Goal: Task Accomplishment & Management: Manage account settings

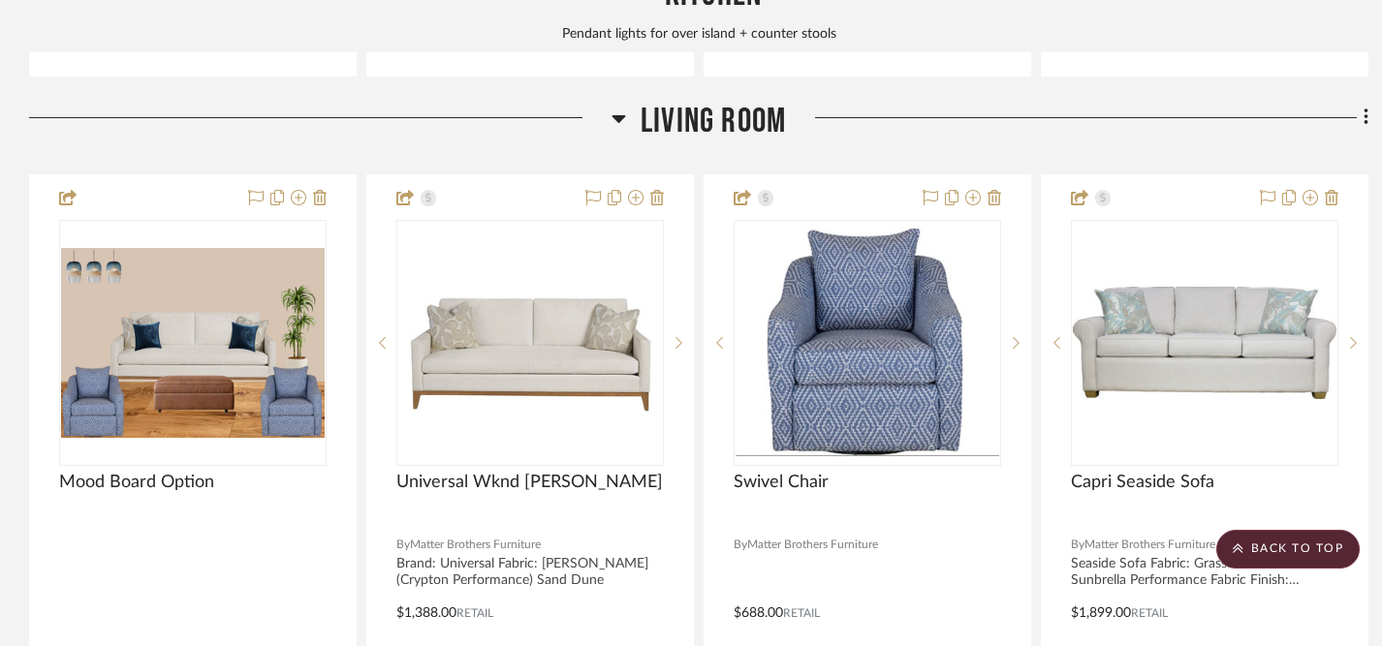
scroll to position [3268, 0]
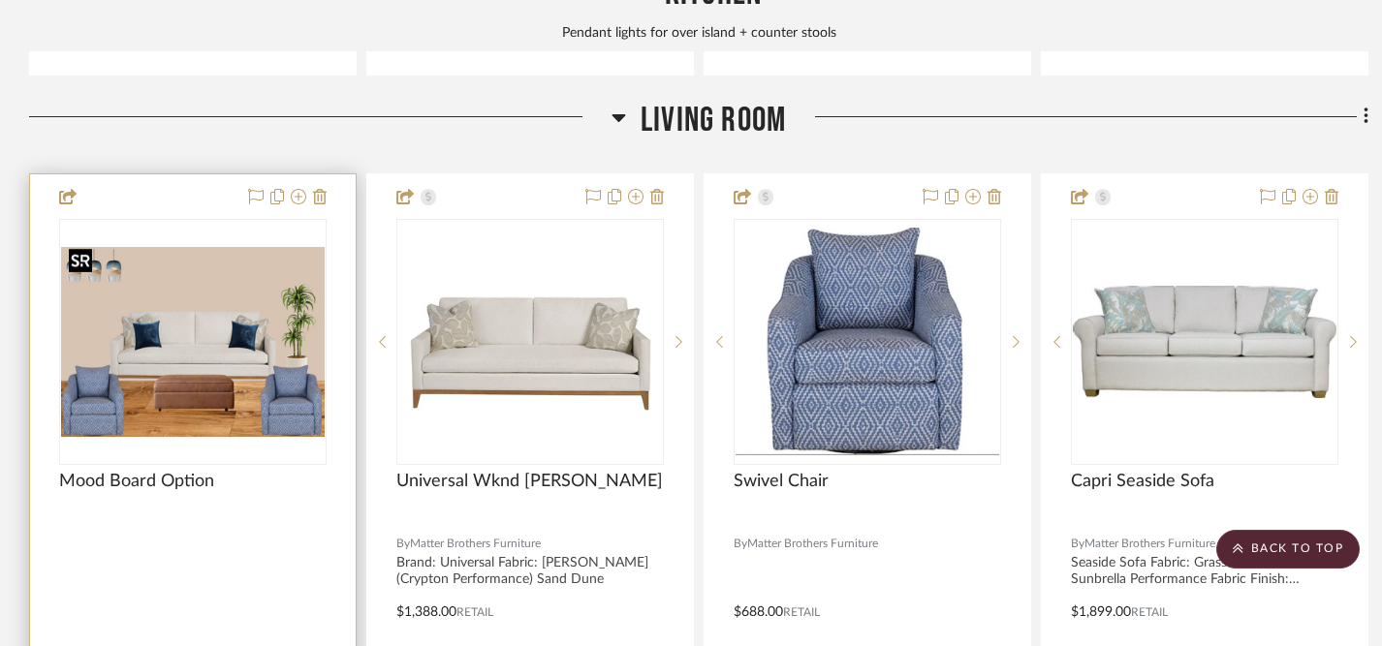
click at [209, 344] on img "0" at bounding box center [193, 342] width 264 height 190
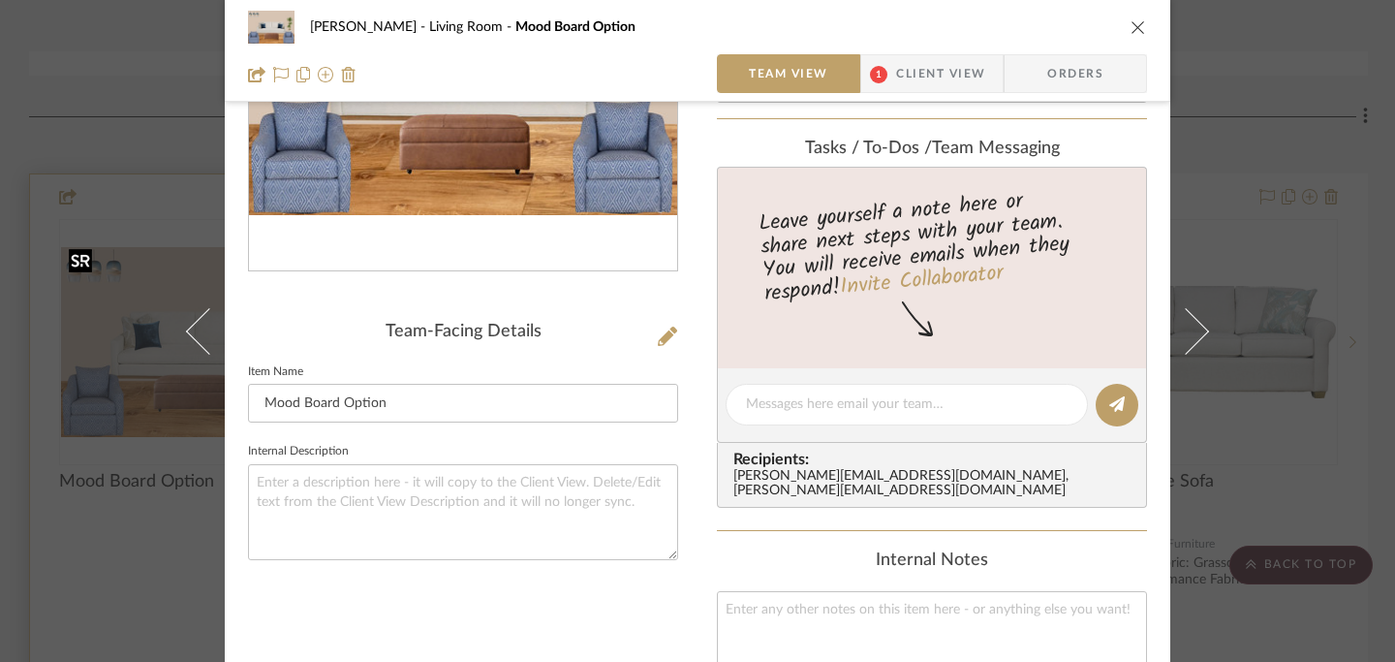
scroll to position [0, 0]
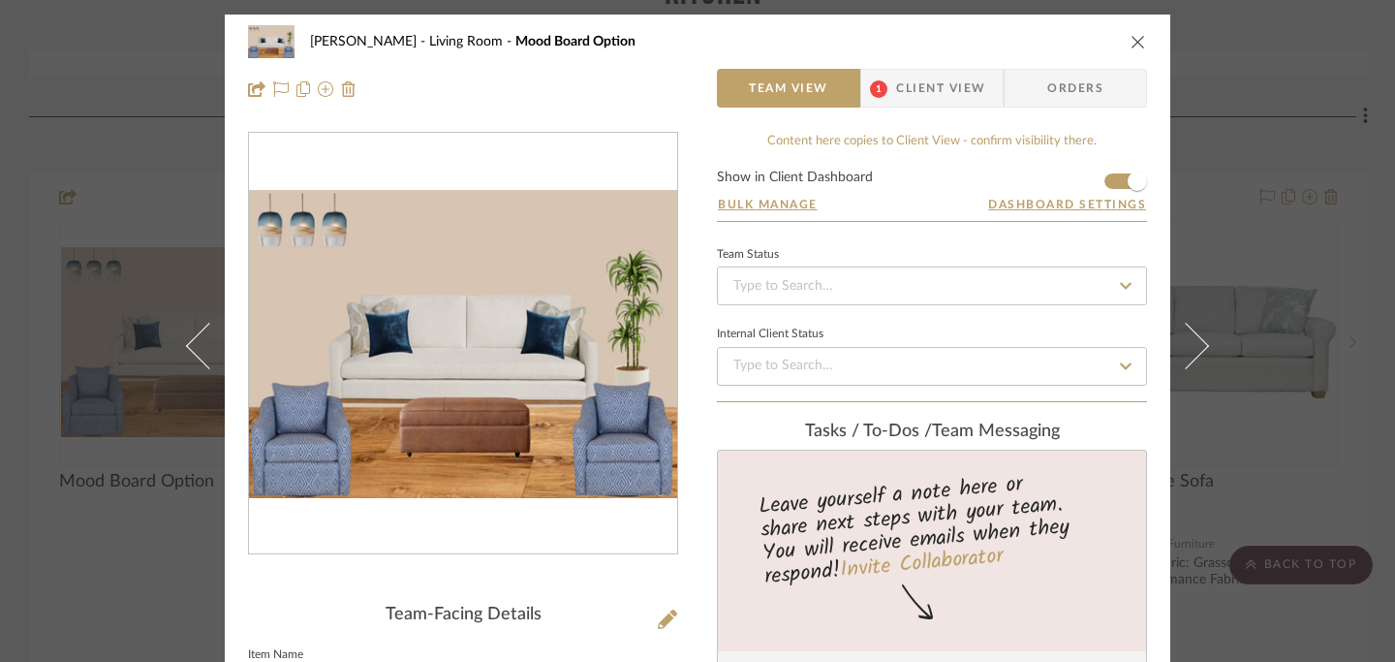
click at [937, 96] on span "Client View" at bounding box center [940, 88] width 89 height 39
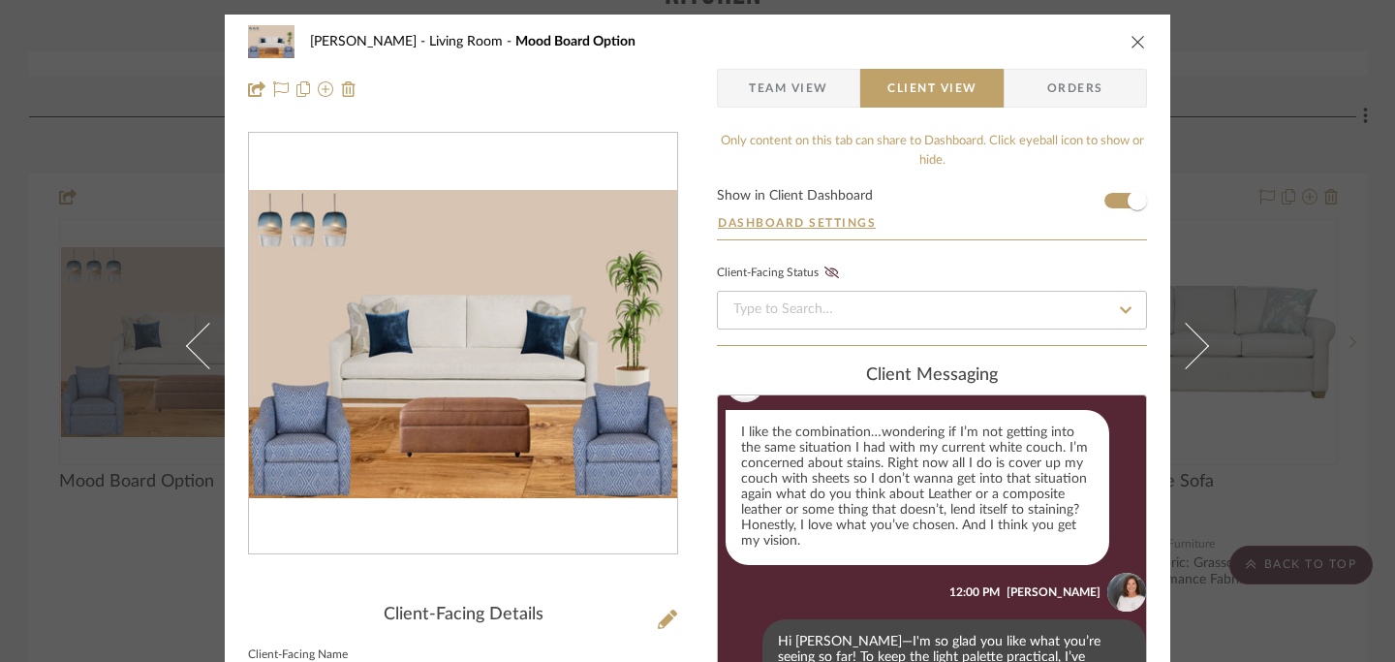
scroll to position [261, 0]
click at [1131, 38] on icon "close" at bounding box center [1139, 42] width 16 height 16
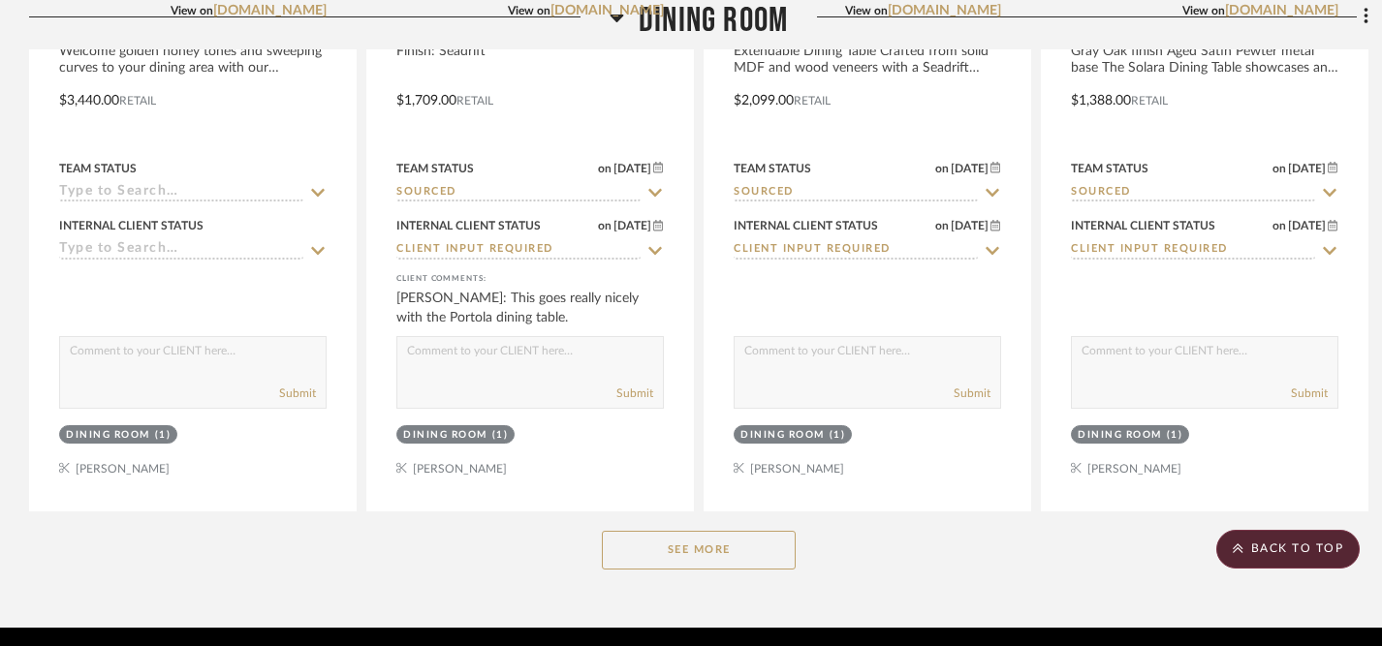
scroll to position [4869, 0]
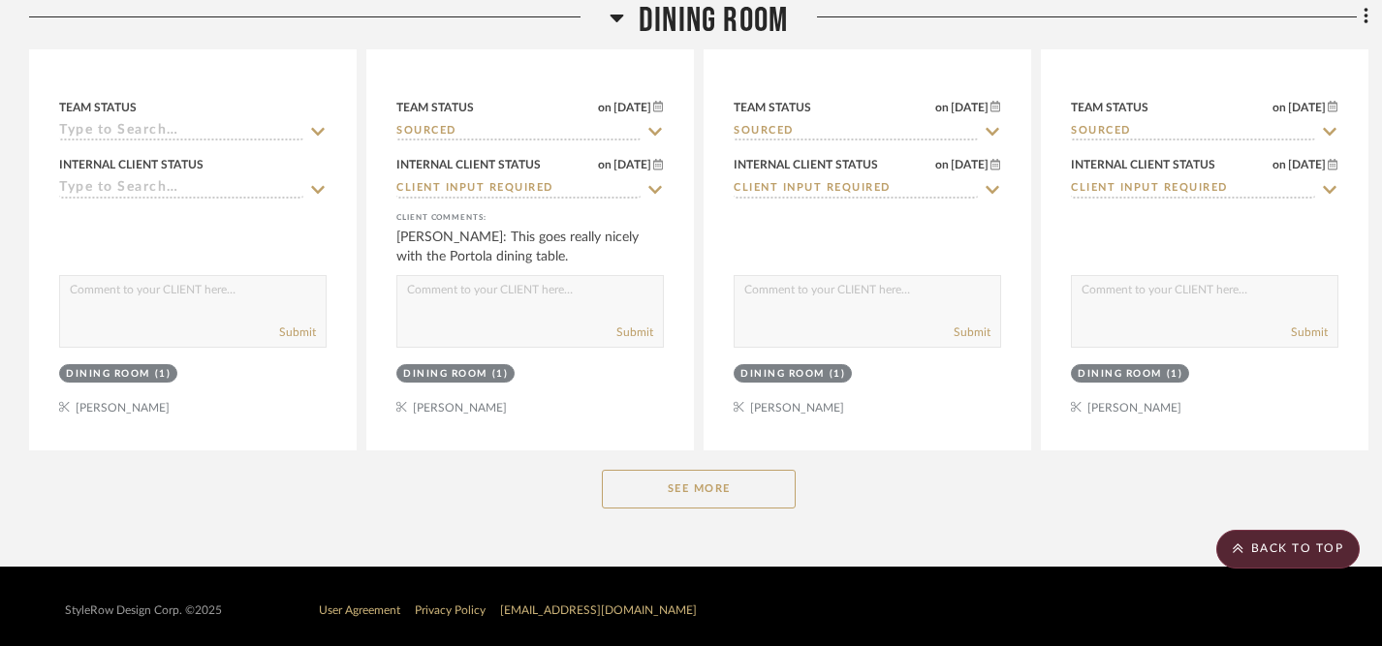
click at [677, 481] on button "See More" at bounding box center [699, 489] width 194 height 39
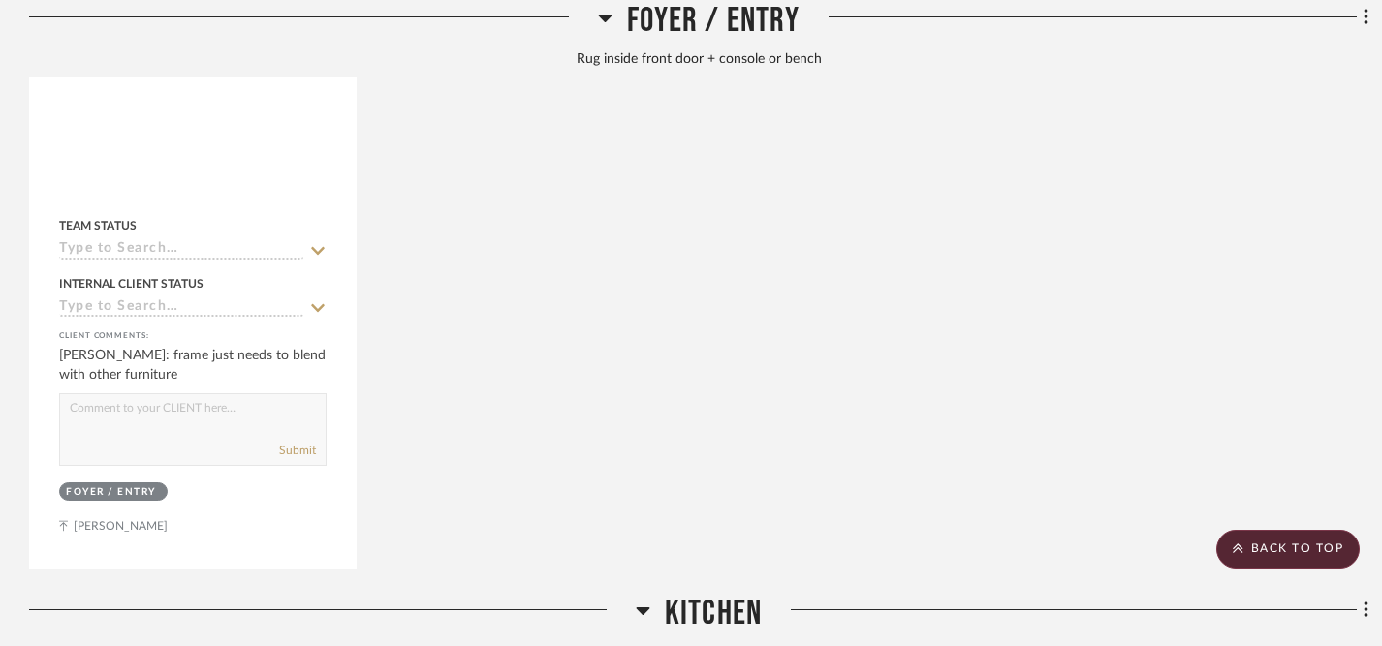
scroll to position [1793, 0]
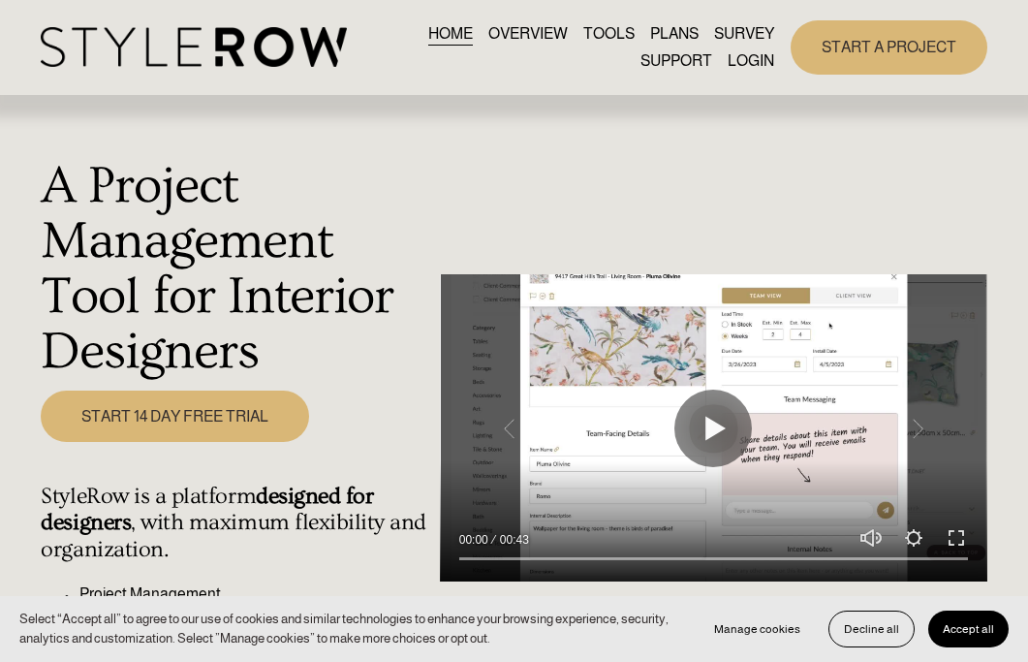
click at [763, 63] on link "LOGIN" at bounding box center [751, 60] width 47 height 26
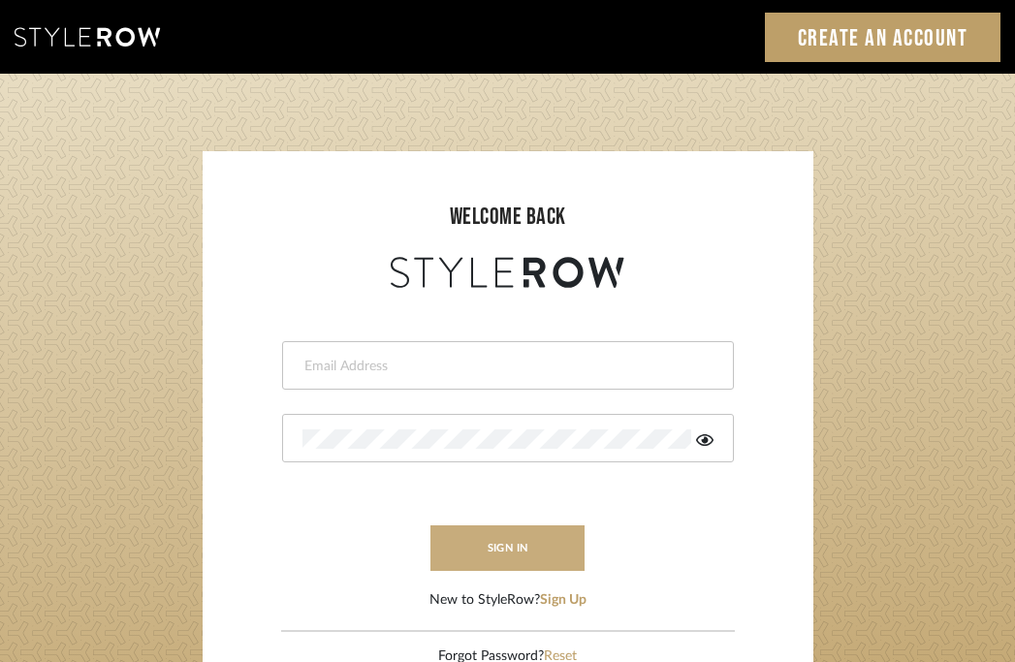
type input "peggy@balancingactlifestyle.com"
click at [534, 550] on button "sign in" at bounding box center [507, 548] width 155 height 46
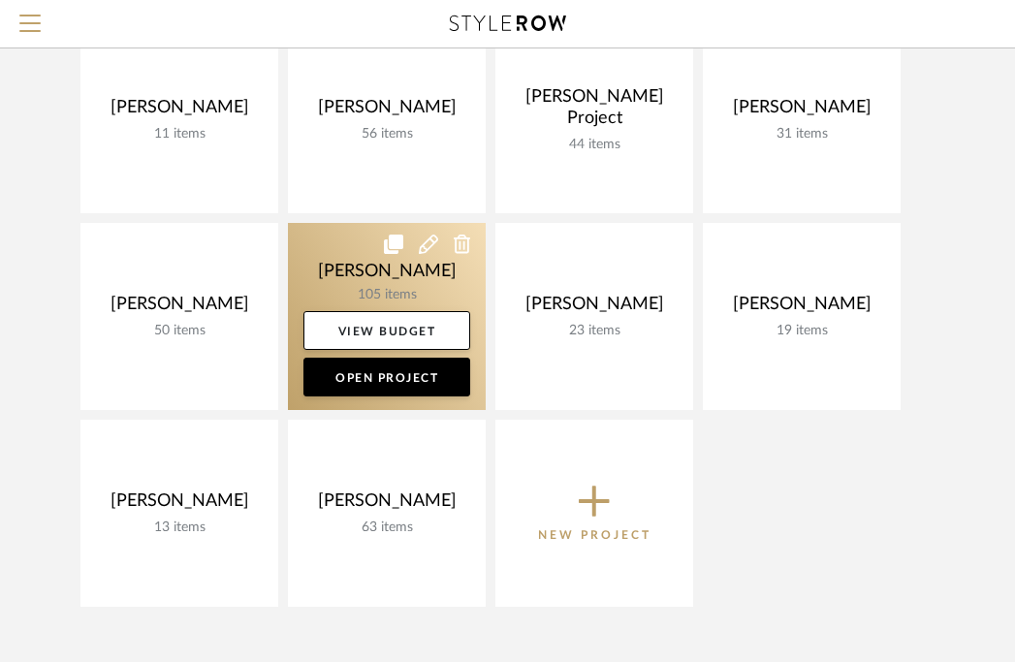
scroll to position [250, 0]
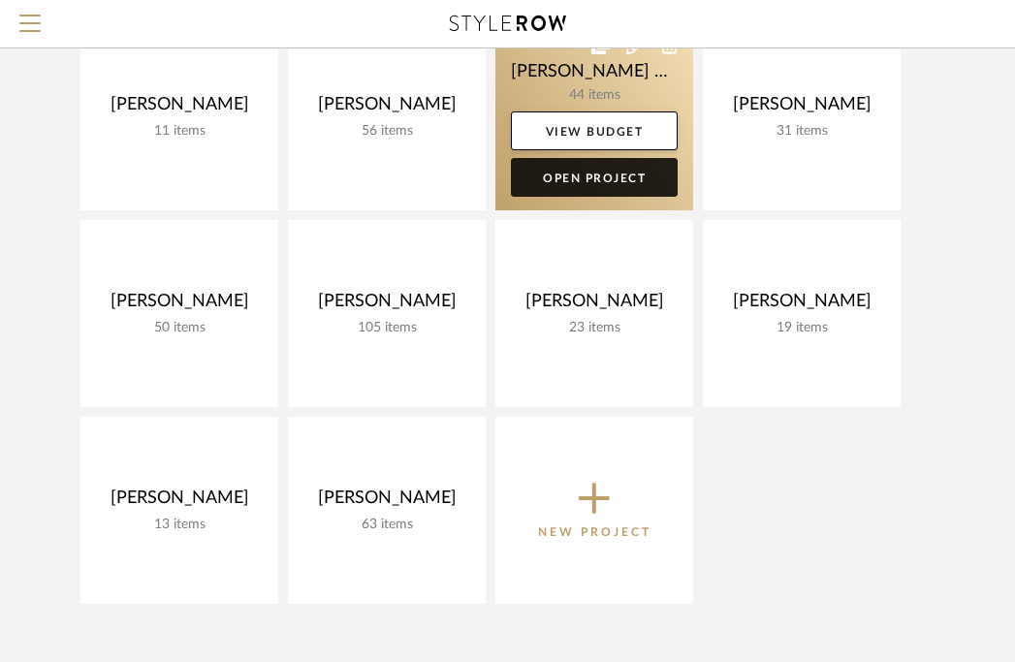
click at [623, 188] on link "Open Project" at bounding box center [594, 177] width 167 height 39
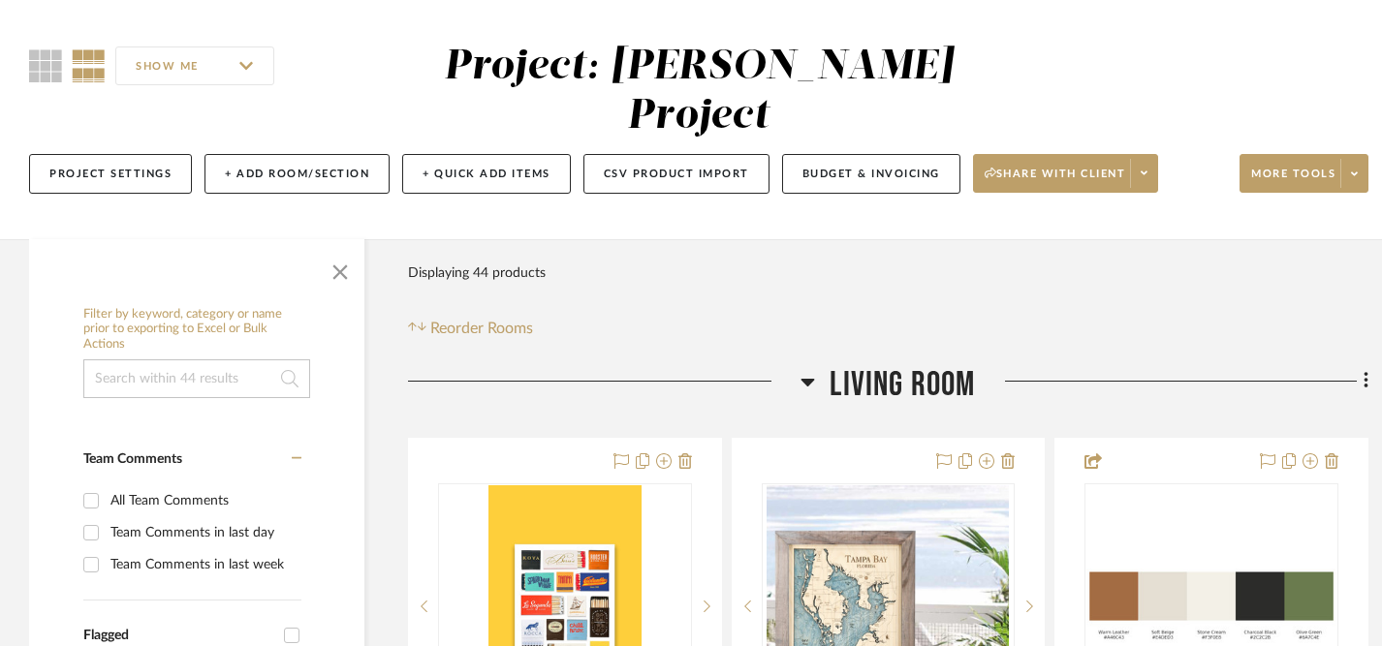
scroll to position [136, 0]
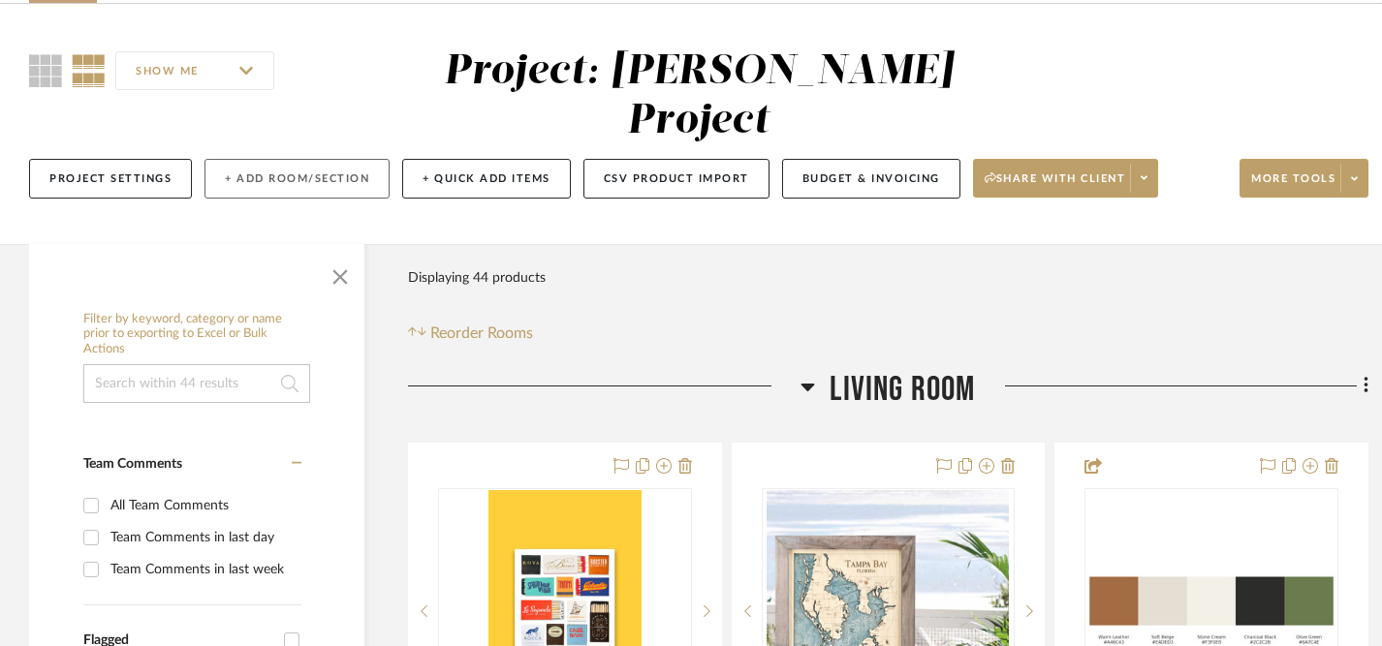
click at [351, 159] on button "+ Add Room/Section" at bounding box center [296, 179] width 185 height 40
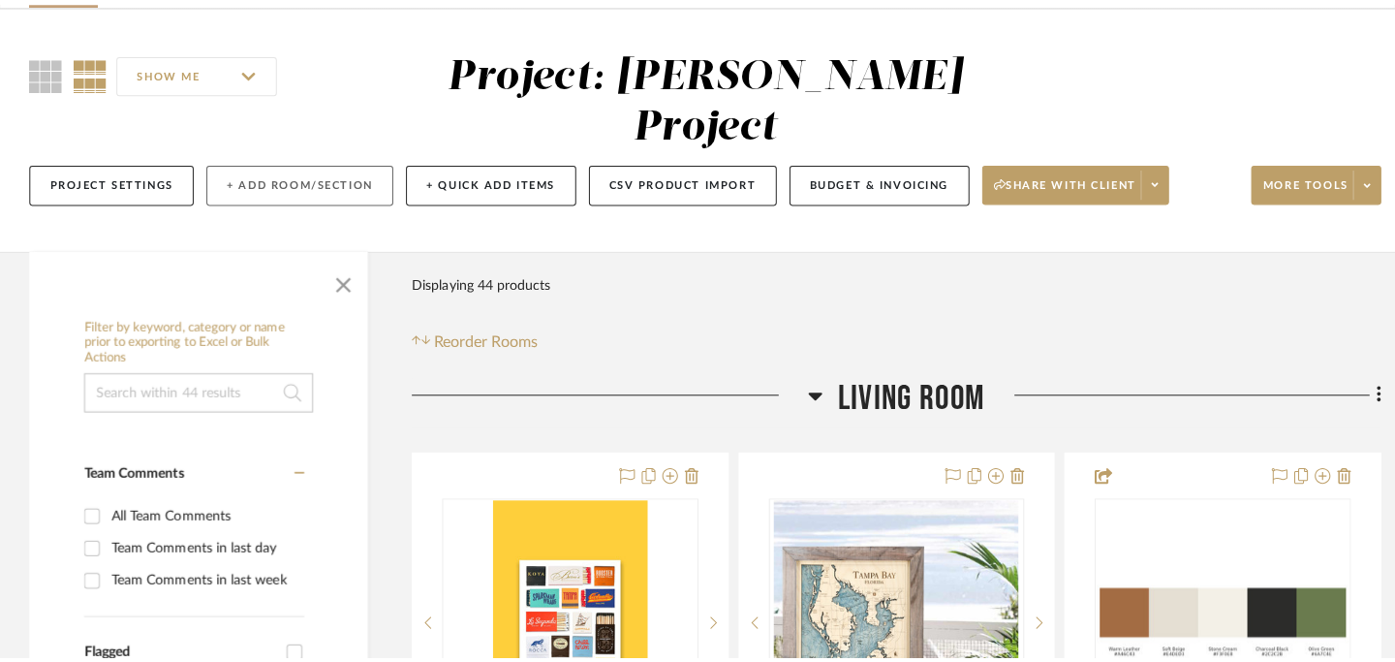
scroll to position [0, 0]
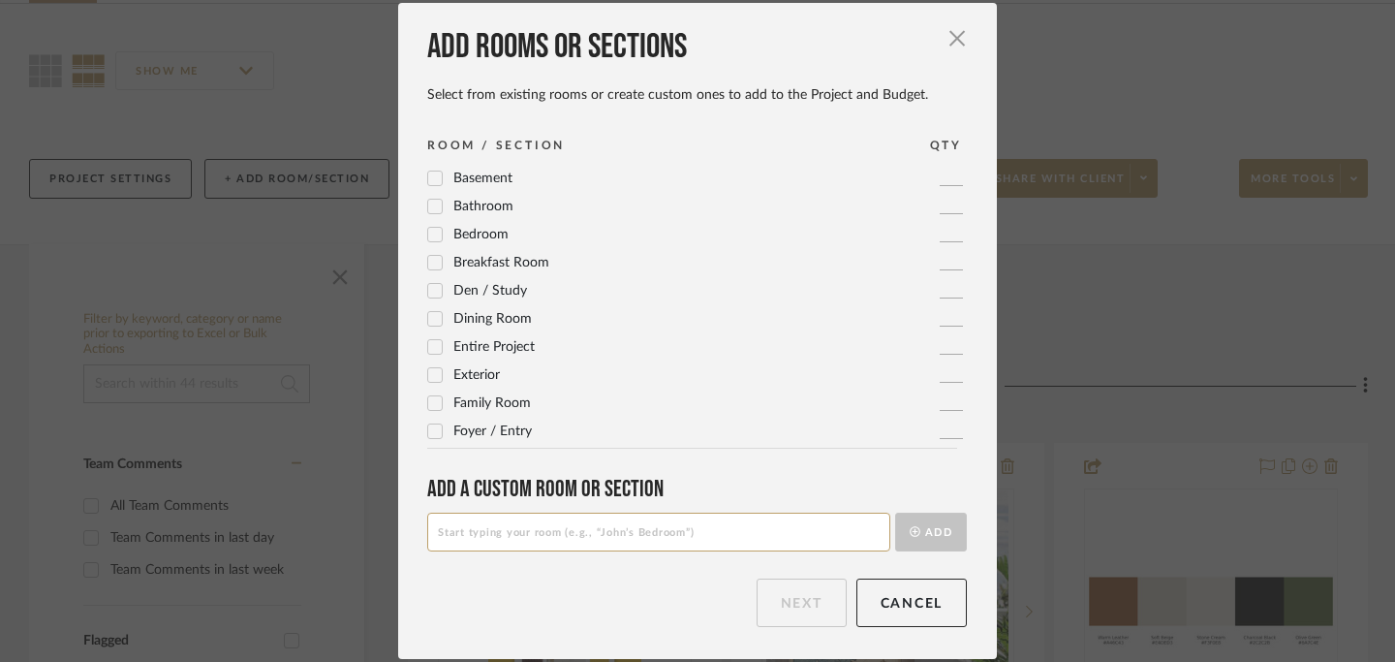
click at [464, 545] on input at bounding box center [658, 532] width 463 height 39
type input "Living Room ART"
click at [931, 533] on button "Add" at bounding box center [931, 532] width 72 height 39
click at [801, 609] on button "Next" at bounding box center [802, 603] width 90 height 48
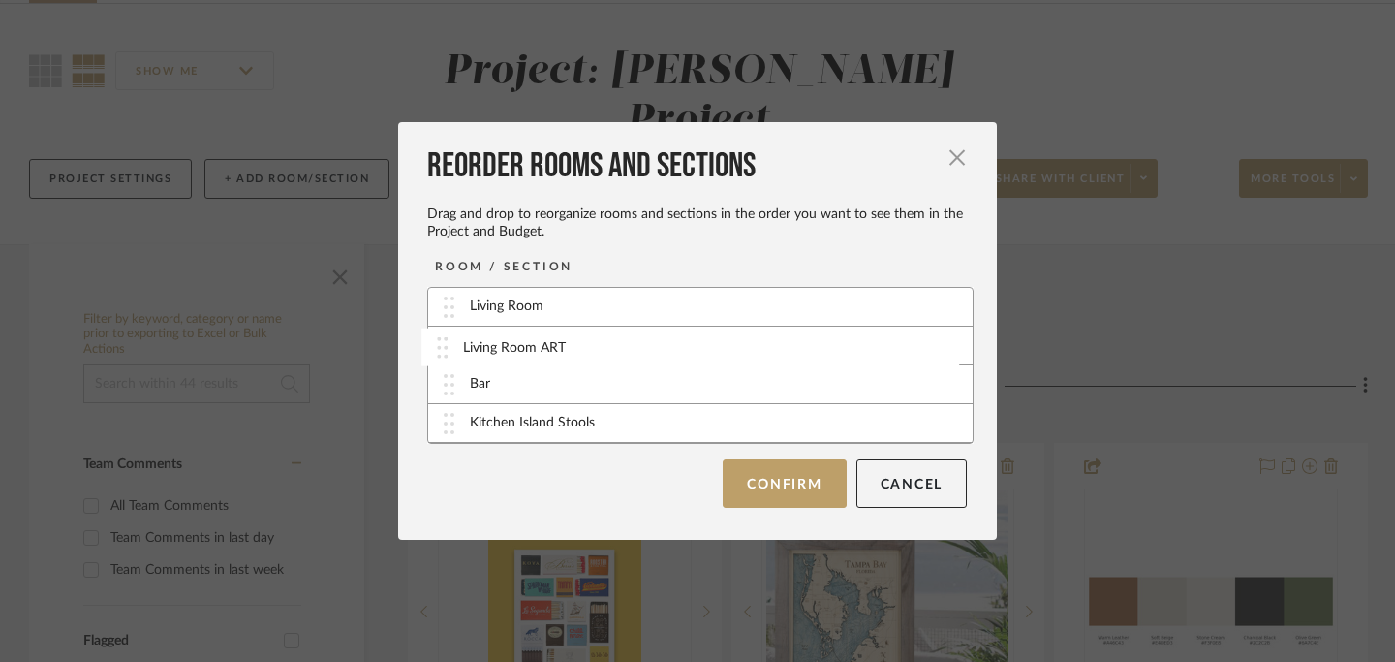
drag, startPoint x: 439, startPoint y: 429, endPoint x: 439, endPoint y: 354, distance: 75.6
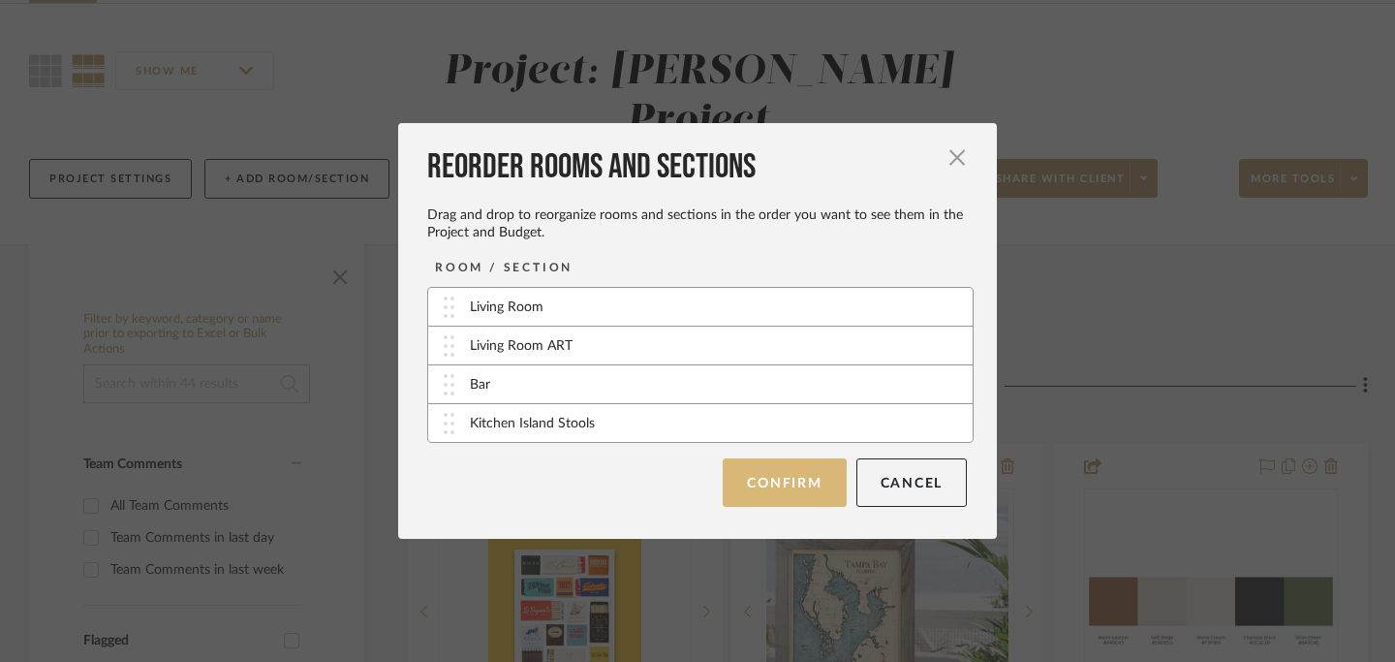
click at [814, 481] on button "Confirm" at bounding box center [784, 482] width 123 height 48
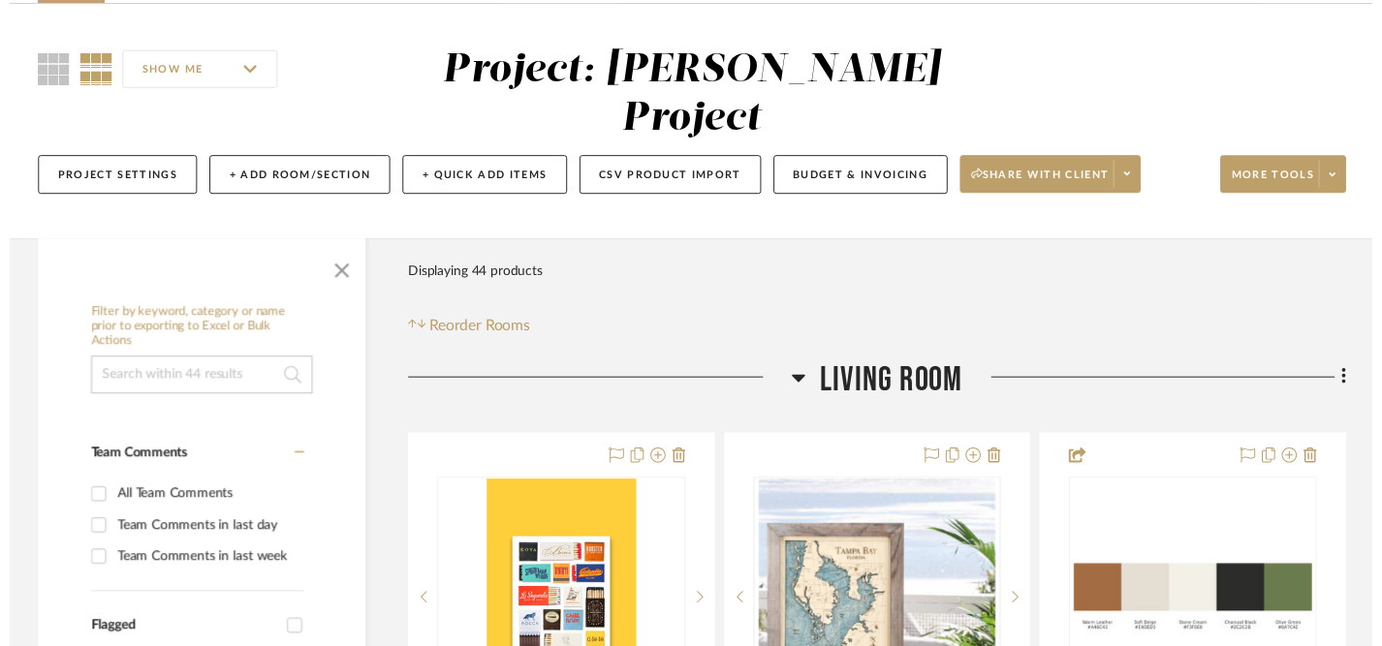
scroll to position [136, 0]
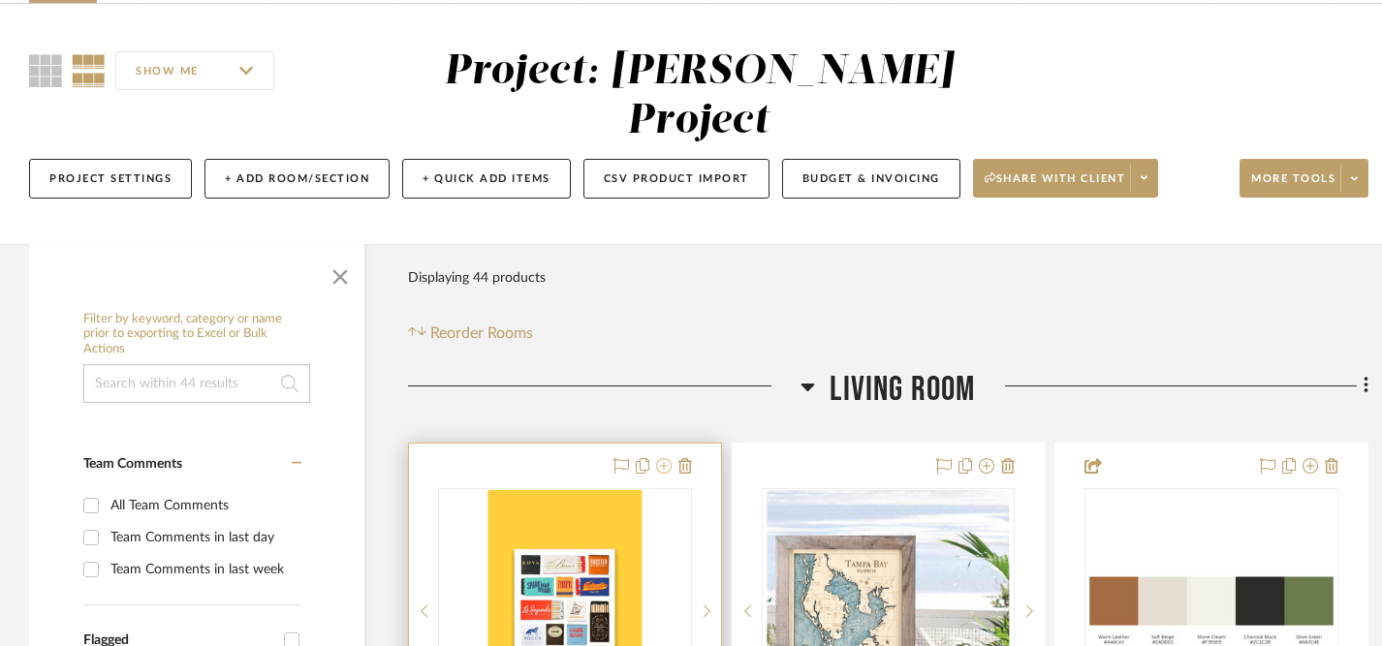
click at [663, 459] on fa-icon at bounding box center [664, 467] width 16 height 16
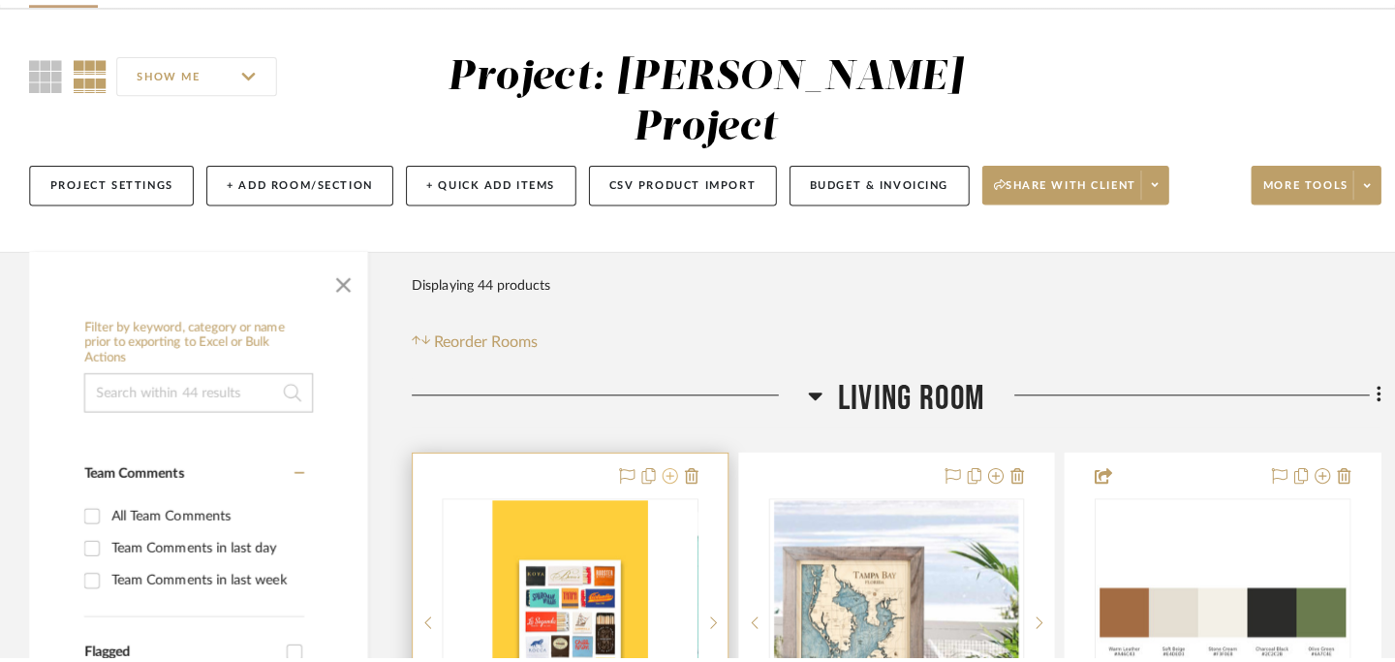
scroll to position [0, 0]
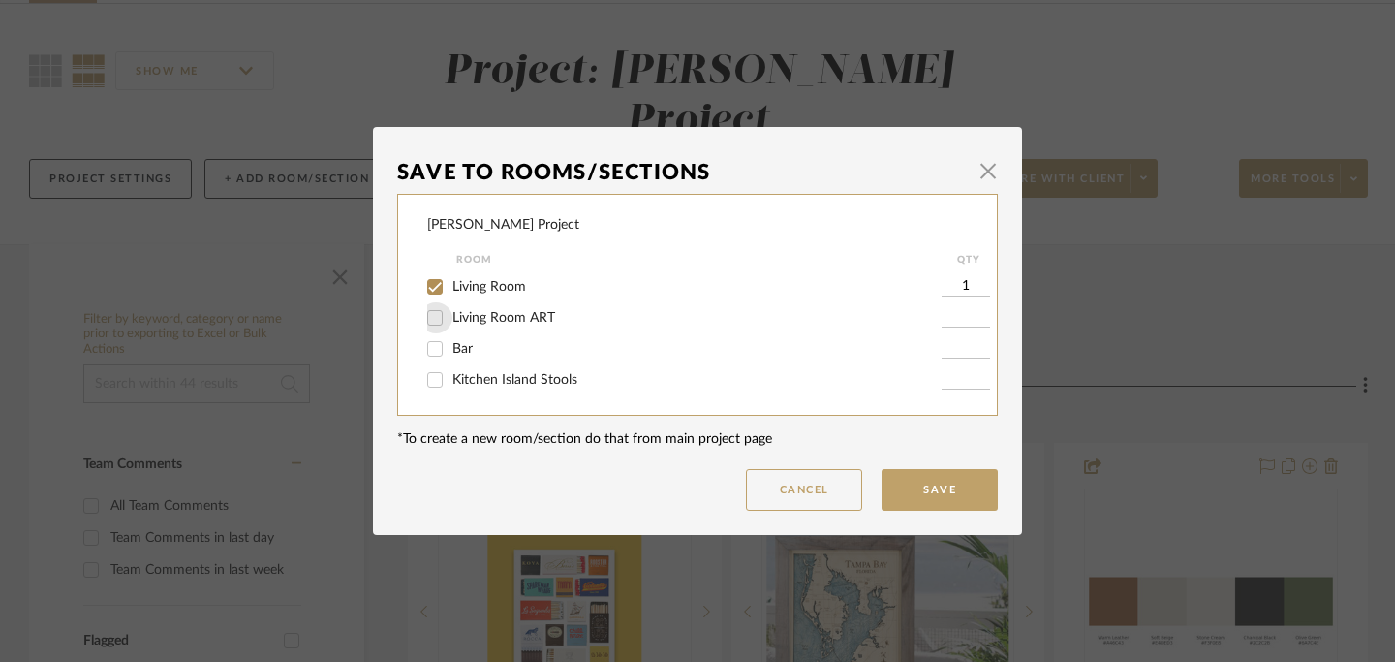
click at [434, 312] on input "Living Room ART" at bounding box center [435, 317] width 31 height 31
checkbox input "true"
type input "1"
click at [433, 283] on input "Living Room" at bounding box center [435, 286] width 31 height 31
checkbox input "false"
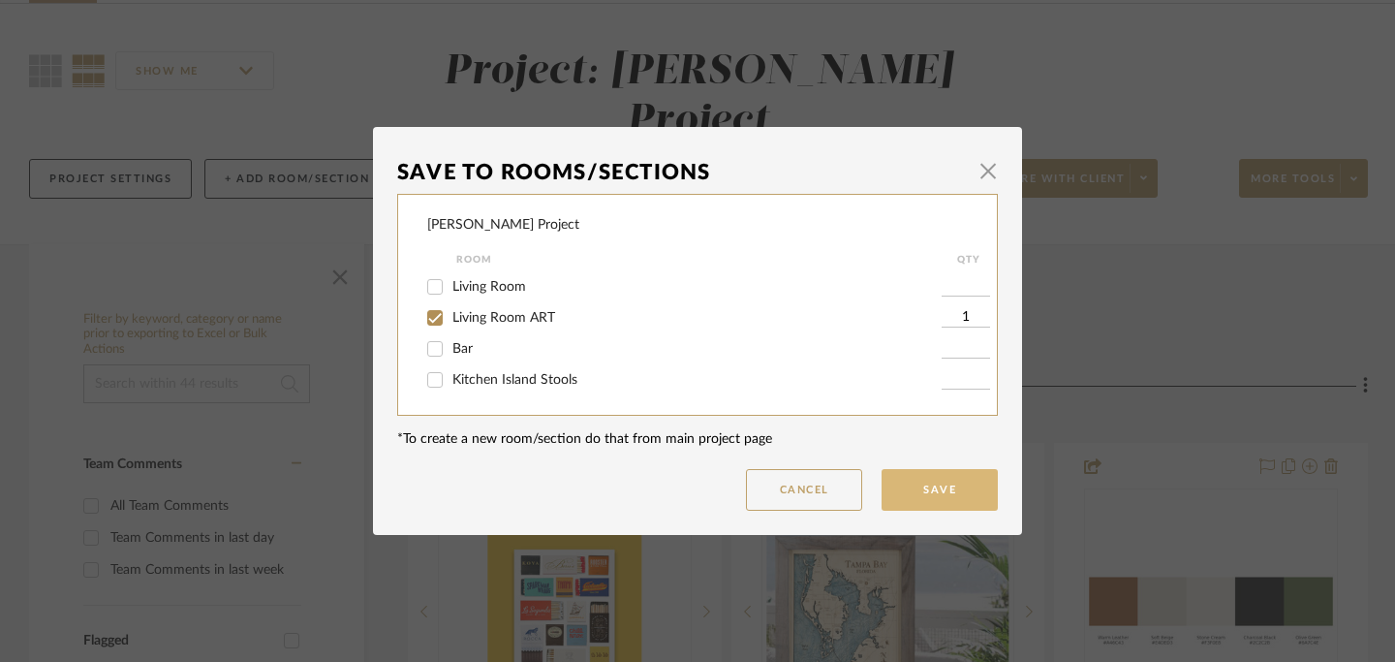
click at [930, 505] on button "Save" at bounding box center [940, 490] width 116 height 42
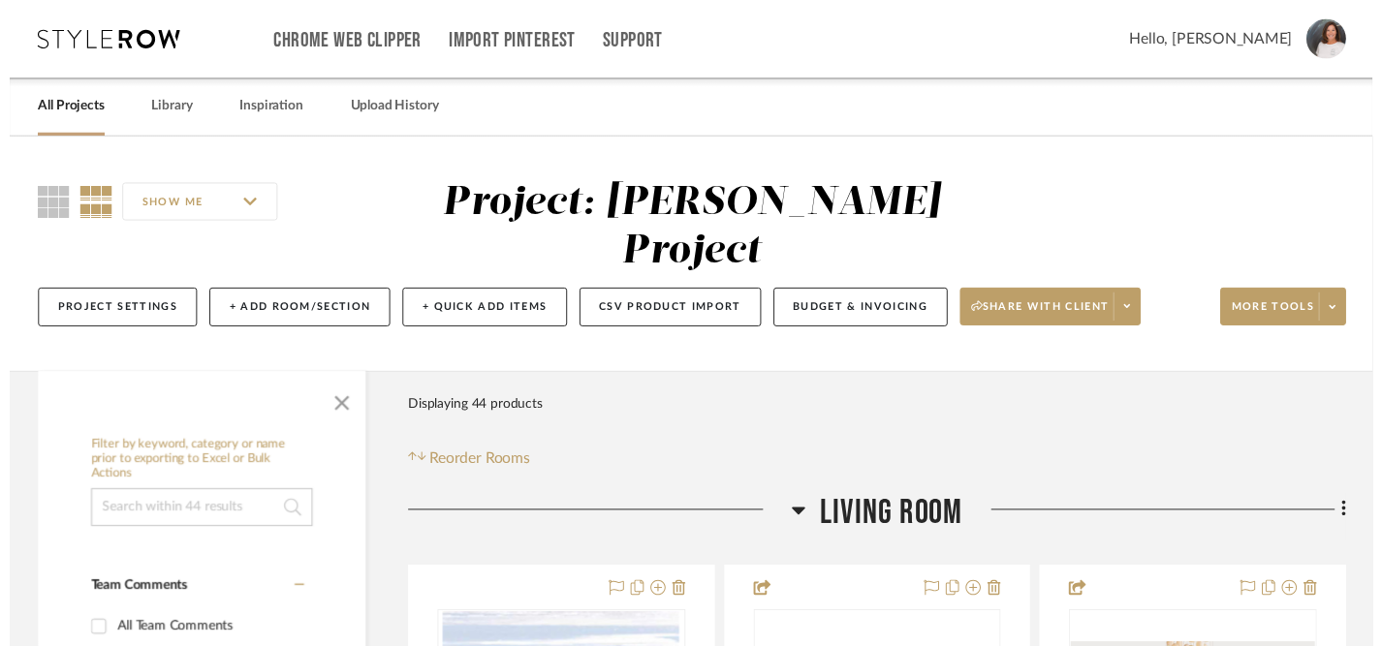
scroll to position [136, 0]
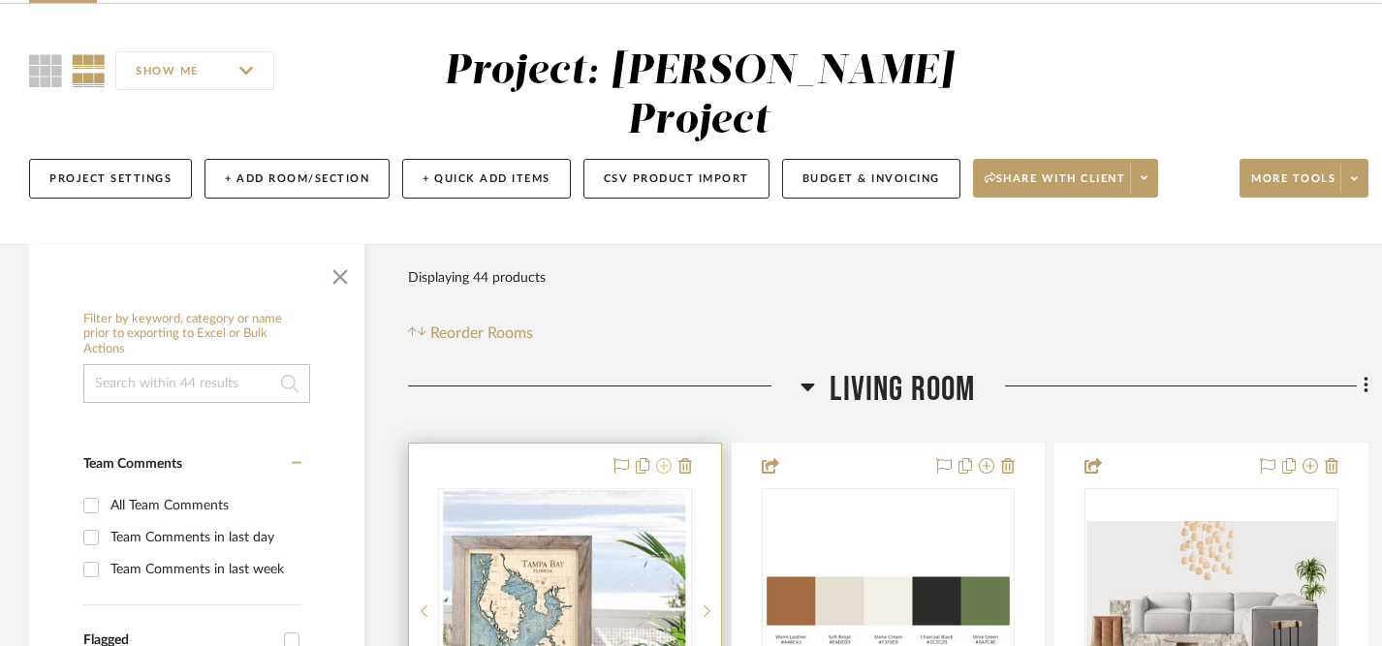
click at [664, 458] on icon at bounding box center [664, 466] width 16 height 16
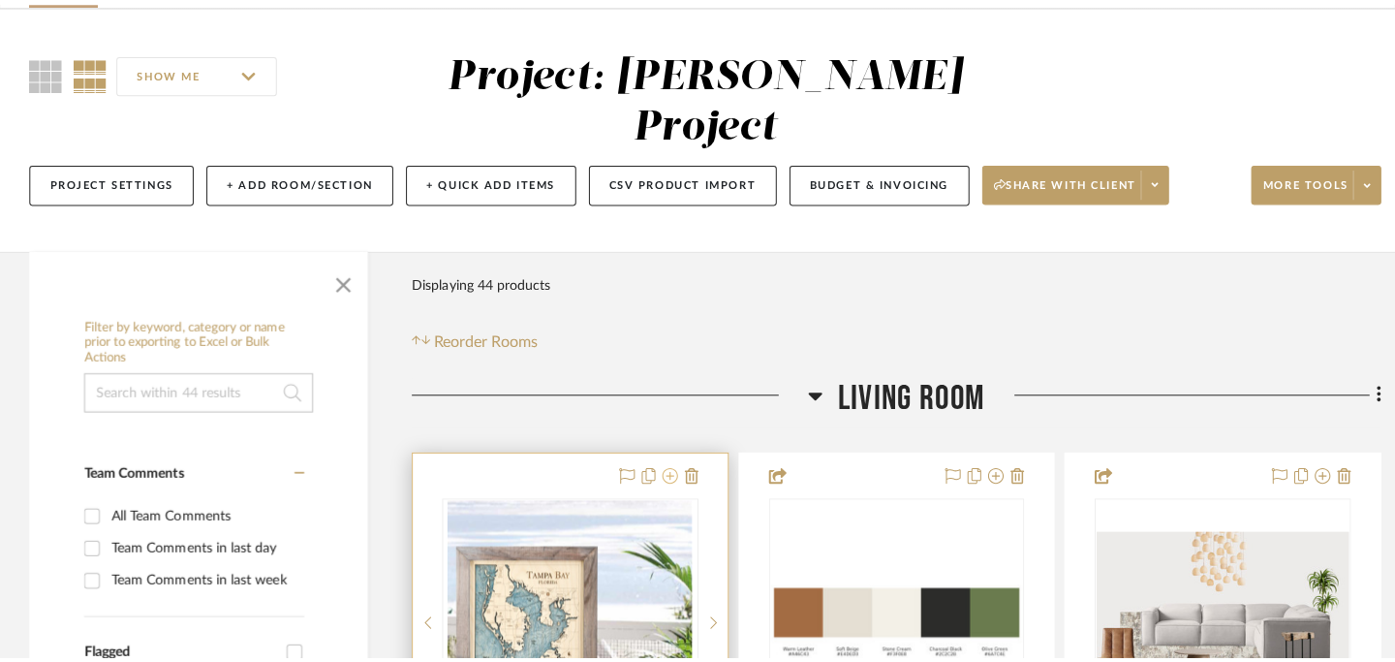
scroll to position [0, 0]
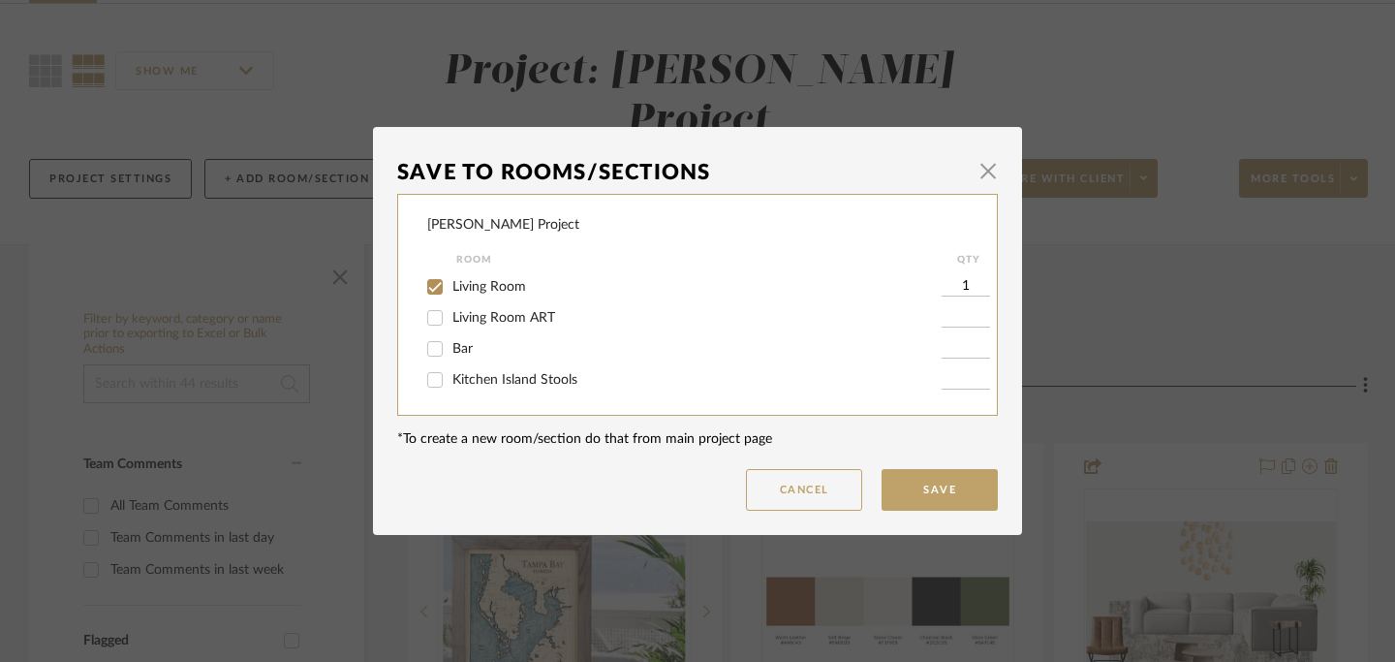
click at [428, 315] on input "Living Room ART" at bounding box center [435, 317] width 31 height 31
checkbox input "true"
type input "1"
click at [430, 275] on input "Living Room" at bounding box center [435, 286] width 31 height 31
checkbox input "false"
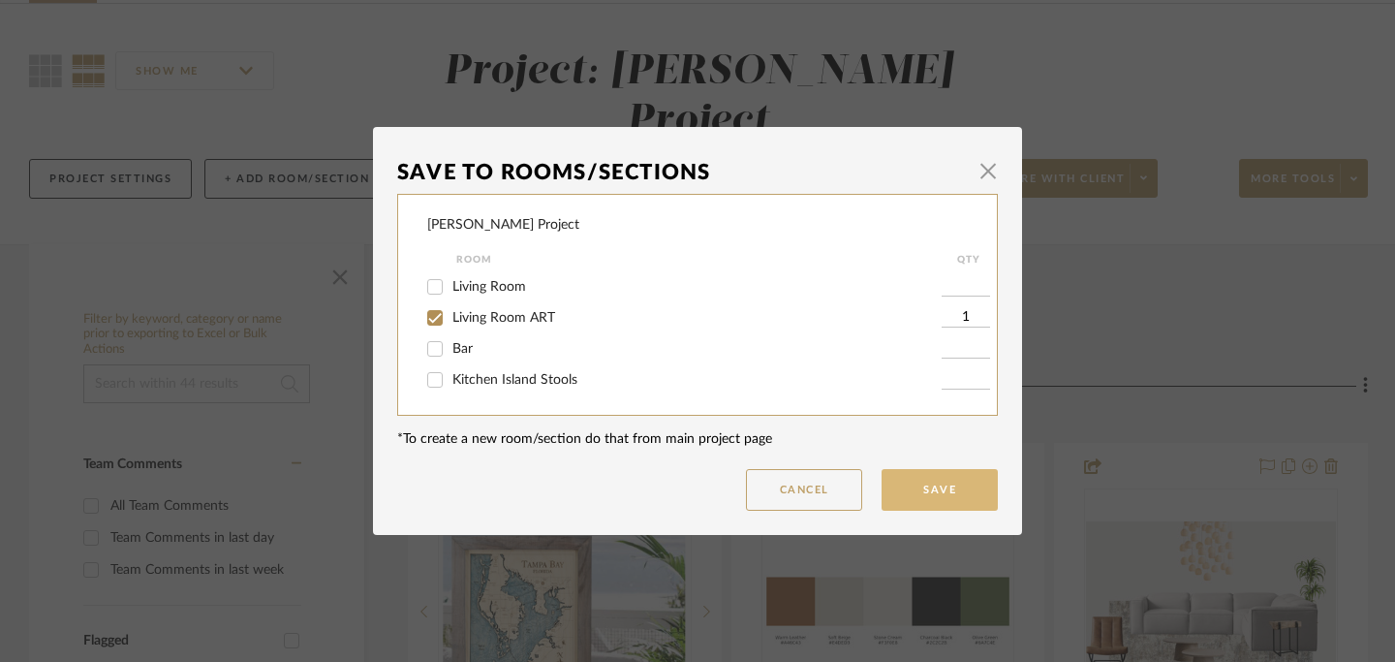
click at [942, 484] on button "Save" at bounding box center [940, 490] width 116 height 42
